Goal: Task Accomplishment & Management: Manage account settings

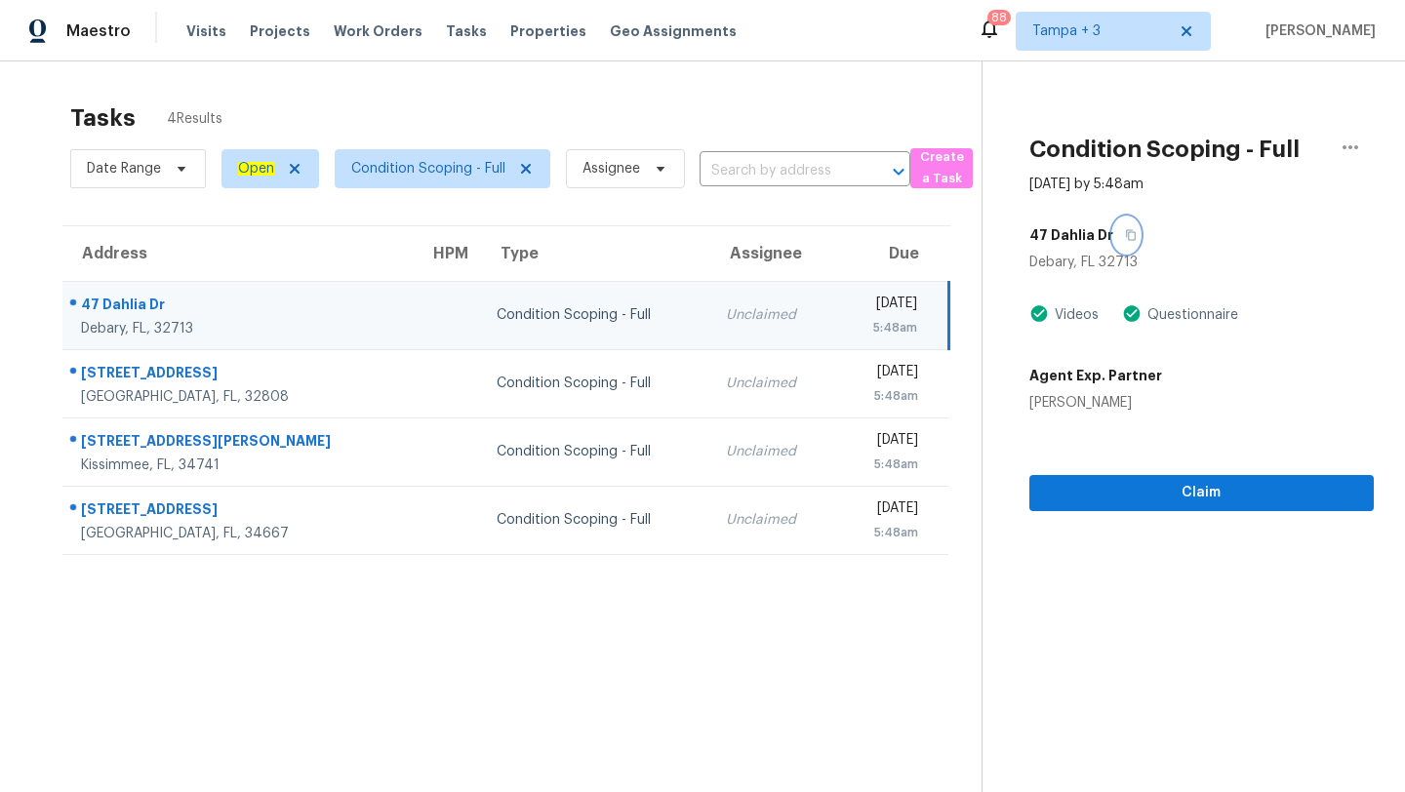
click at [1125, 236] on icon "button" at bounding box center [1131, 235] width 12 height 12
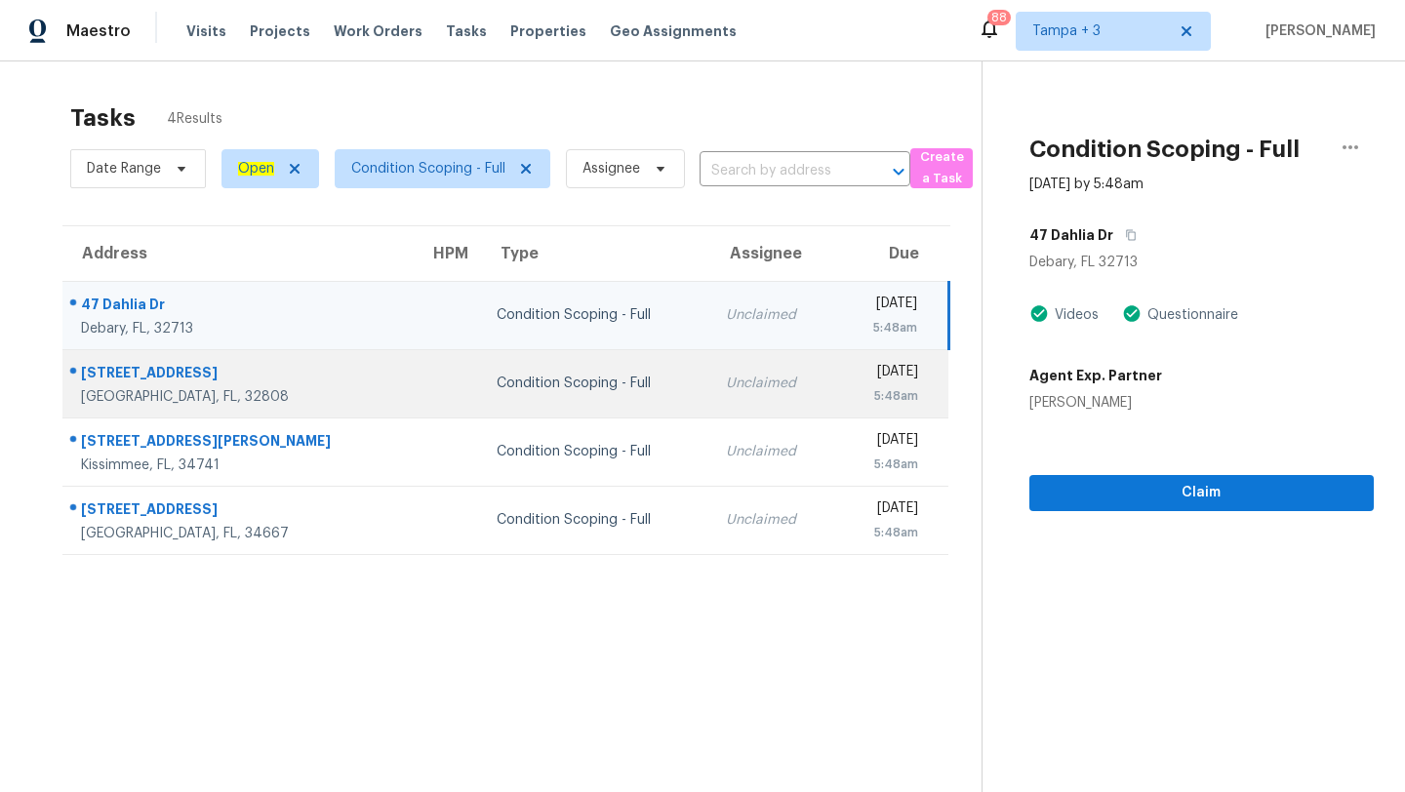
click at [836, 357] on td "[DATE] 5:48am" at bounding box center [892, 383] width 113 height 68
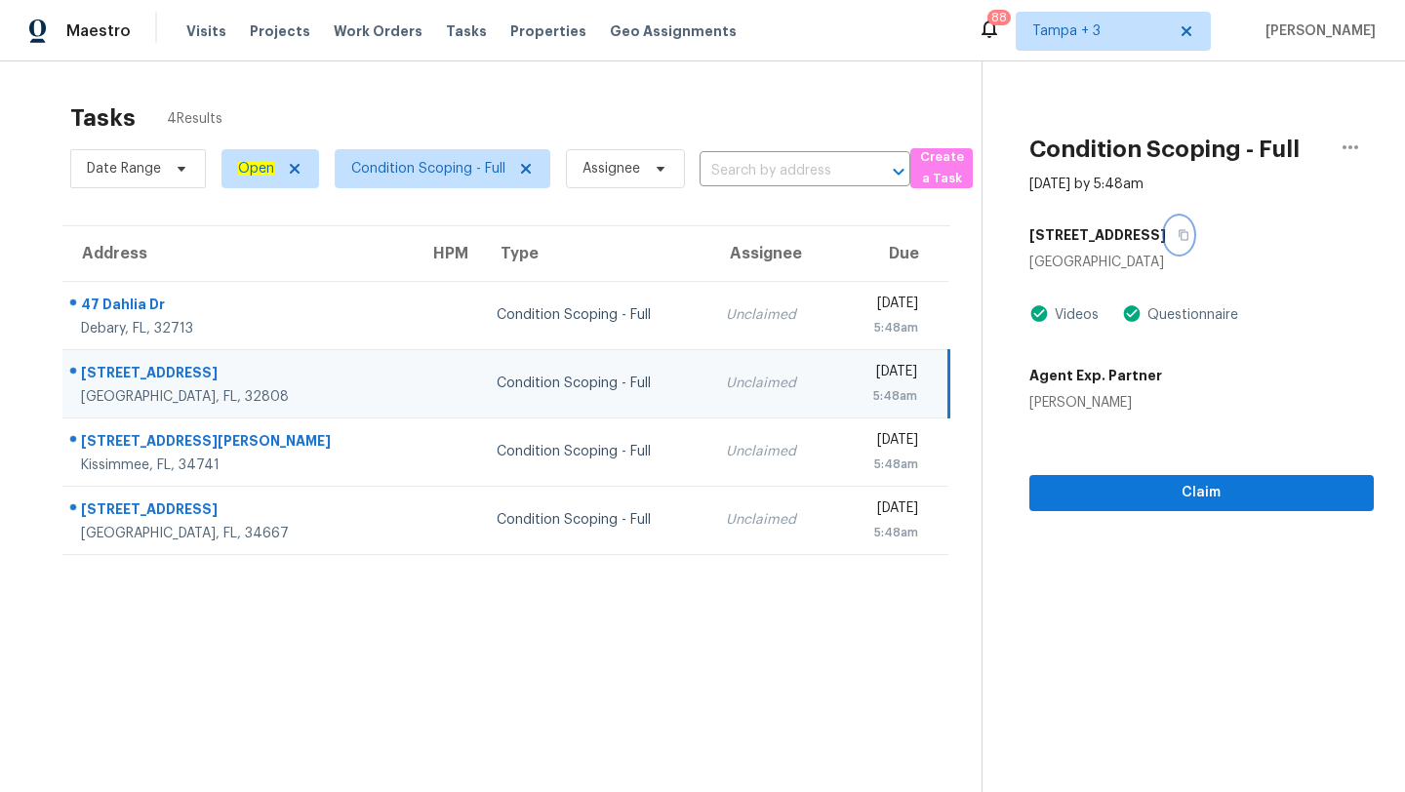
click at [1168, 234] on button "button" at bounding box center [1179, 235] width 26 height 35
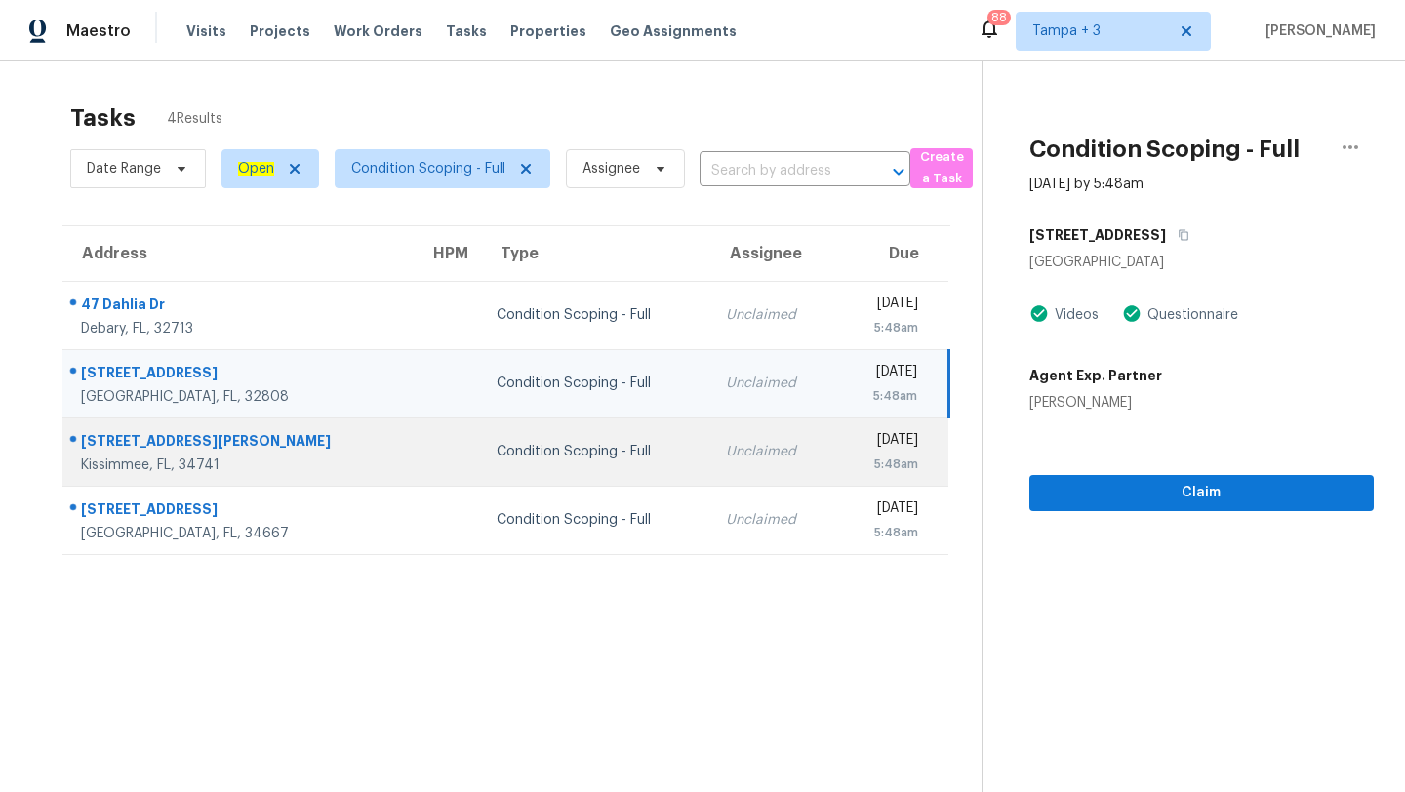
click at [852, 457] on div "5:48am" at bounding box center [885, 465] width 67 height 20
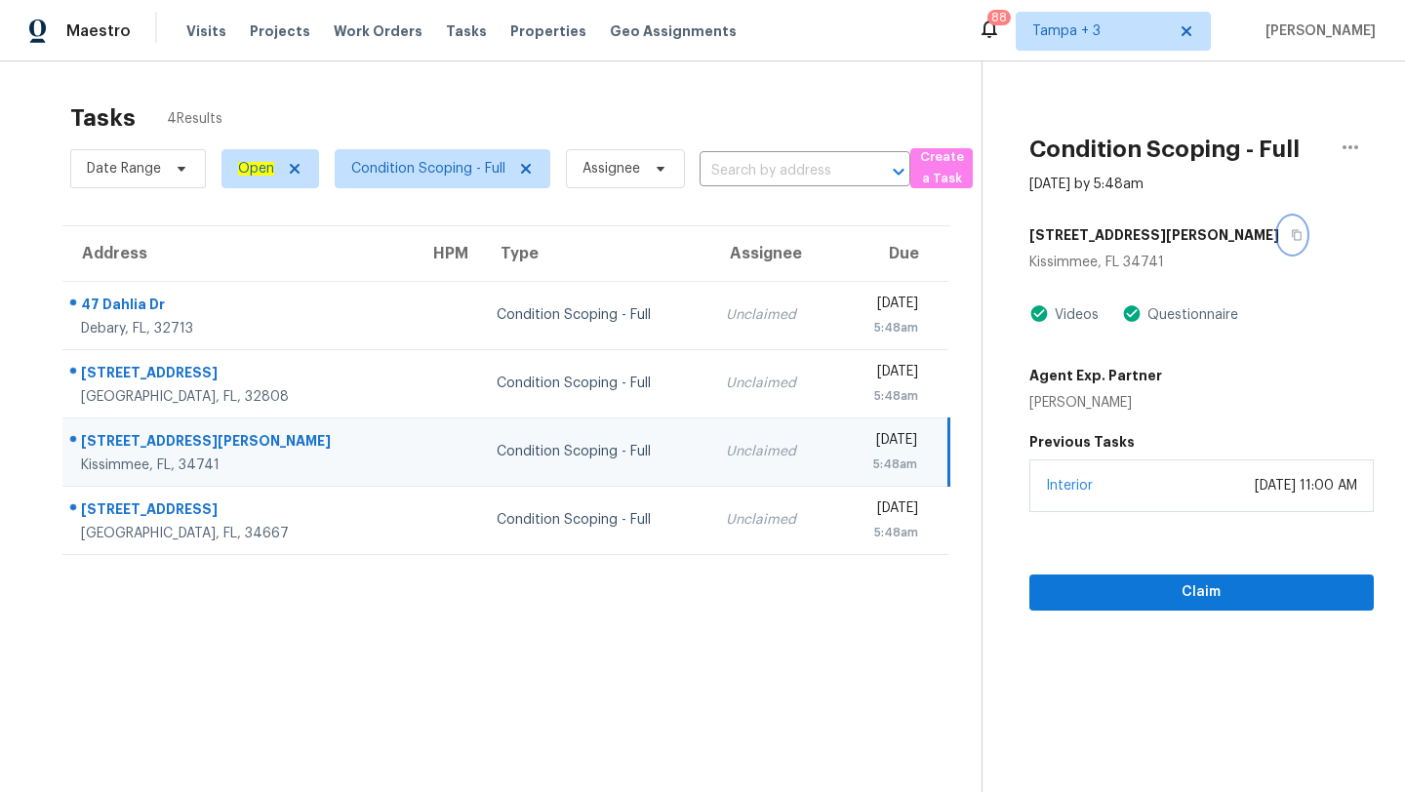
click at [1291, 233] on icon "button" at bounding box center [1297, 235] width 12 height 12
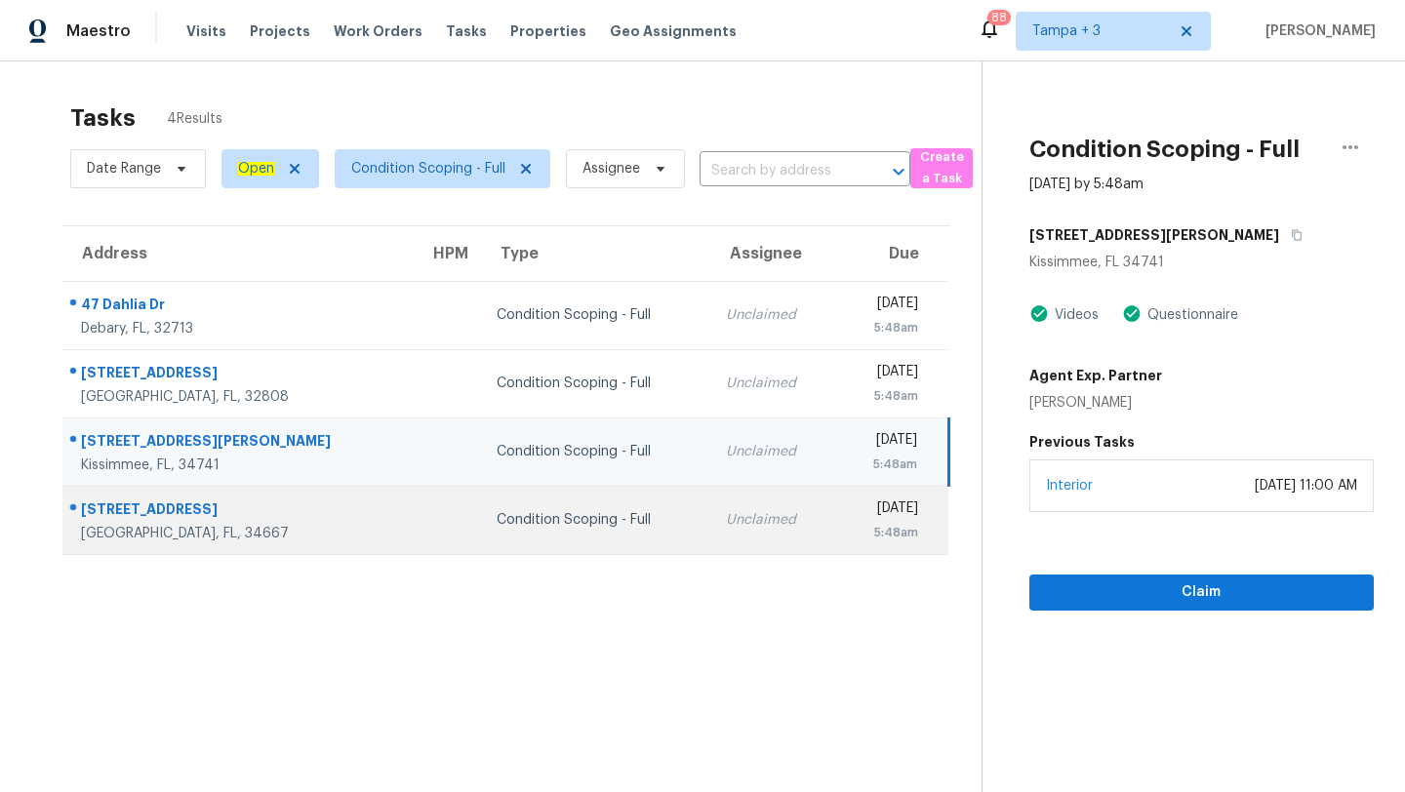
click at [836, 488] on td "[DATE] 5:48am" at bounding box center [892, 520] width 113 height 68
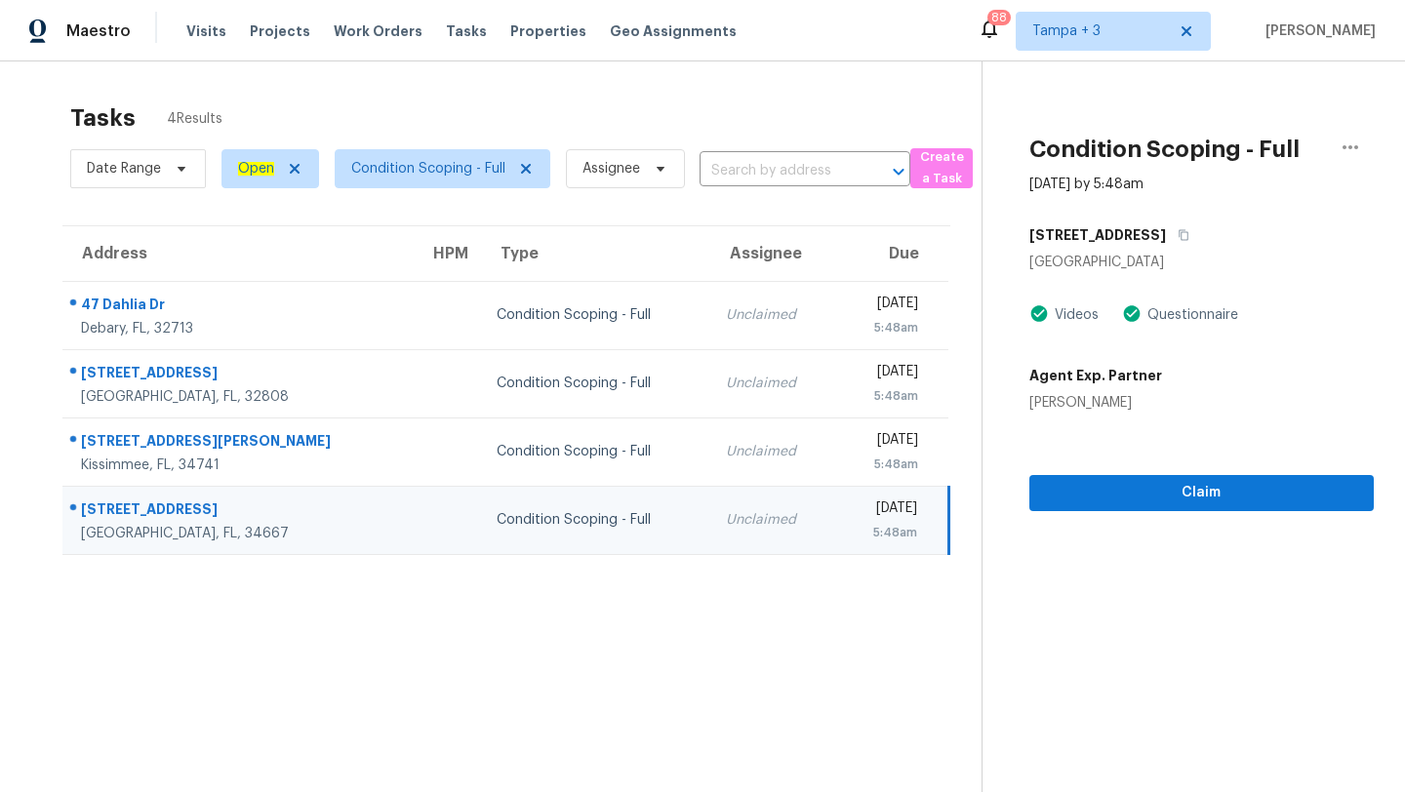
click at [1184, 234] on div "[STREET_ADDRESS]" at bounding box center [1201, 235] width 344 height 35
click at [1178, 235] on icon "button" at bounding box center [1183, 235] width 10 height 11
